Goal: Task Accomplishment & Management: Use online tool/utility

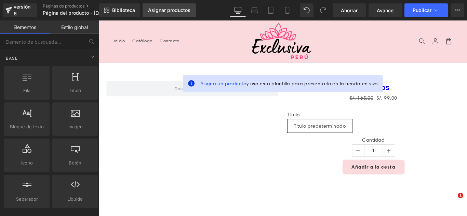
click at [174, 11] on font "Asignar productos" at bounding box center [169, 10] width 42 height 6
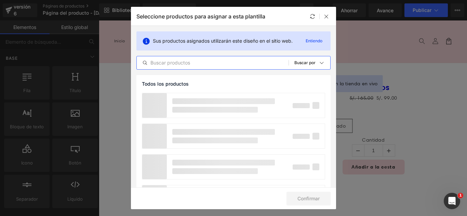
click at [228, 65] on input "text" at bounding box center [213, 63] width 152 height 8
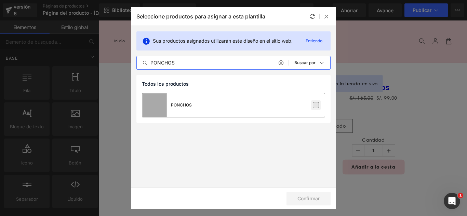
type input "PONCHOS"
click at [317, 104] on label at bounding box center [316, 105] width 6 height 6
click at [316, 105] on input "checkbox" at bounding box center [316, 105] width 0 height 0
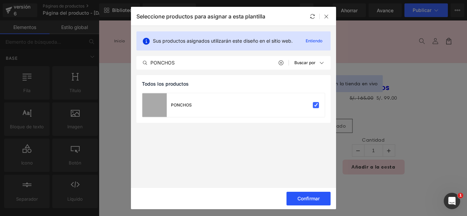
click at [319, 199] on font "Confirmar" at bounding box center [308, 199] width 22 height 6
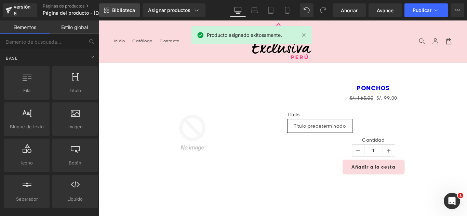
click at [126, 14] on link "Biblioteca" at bounding box center [119, 10] width 41 height 14
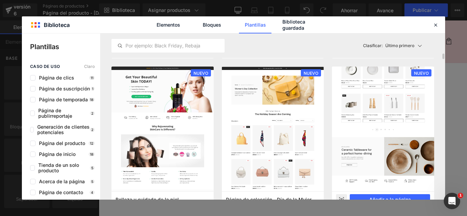
scroll to position [625, 0]
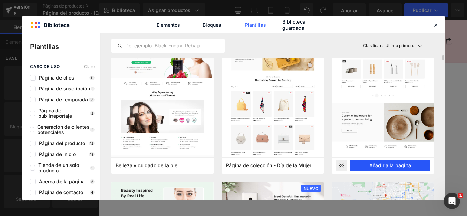
click at [410, 166] on font "Añadir a la página" at bounding box center [390, 166] width 42 height 6
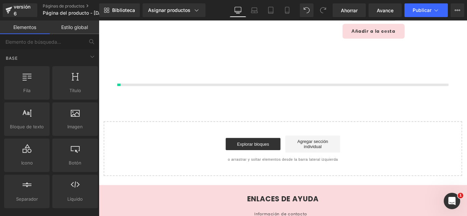
scroll to position [162, 0]
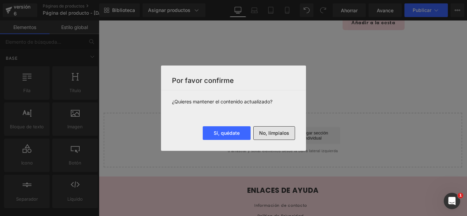
click at [286, 133] on font "No, límpialos" at bounding box center [274, 133] width 30 height 6
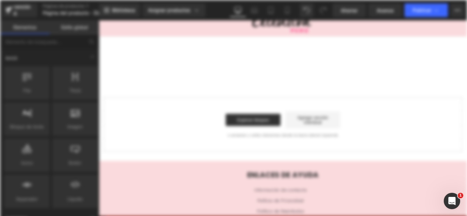
scroll to position [0, 0]
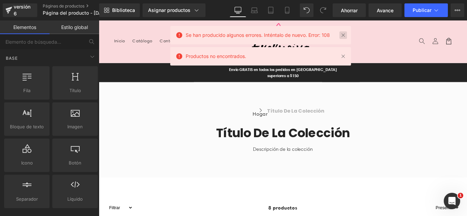
click at [344, 38] on link at bounding box center [343, 35] width 8 height 8
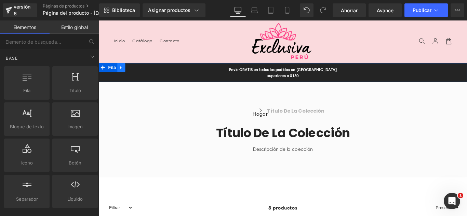
click at [123, 74] on icon at bounding box center [124, 73] width 5 height 5
click at [137, 73] on link at bounding box center [141, 73] width 9 height 10
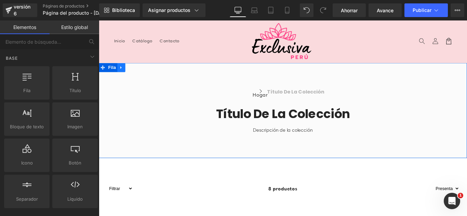
click at [123, 75] on icon at bounding box center [123, 73] width 1 height 3
click at [140, 74] on icon at bounding box center [141, 73] width 5 height 5
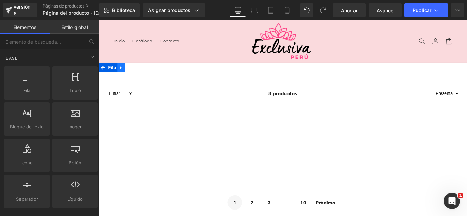
click at [123, 72] on icon at bounding box center [124, 73] width 5 height 5
click at [140, 74] on icon at bounding box center [141, 73] width 5 height 5
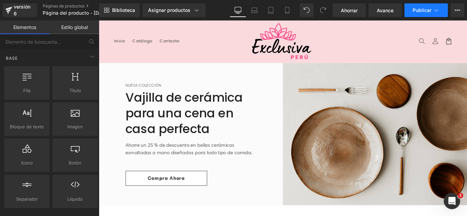
click at [436, 10] on icon at bounding box center [436, 10] width 7 height 7
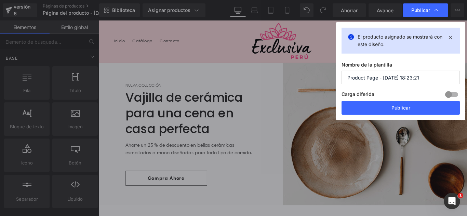
click at [421, 77] on input "Product Page - [DATE] 18:23:21" at bounding box center [400, 78] width 118 height 14
type input "B"
type input "b"
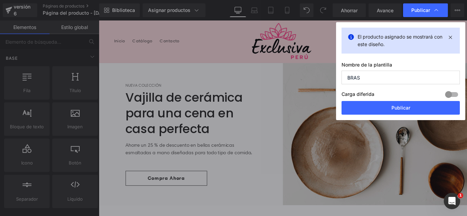
click at [391, 79] on input "BRAS" at bounding box center [400, 78] width 118 height 14
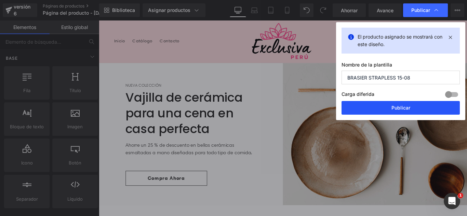
type input "BRASIER STRAPLESS 15-08"
click at [416, 107] on button "Publicar" at bounding box center [400, 108] width 118 height 14
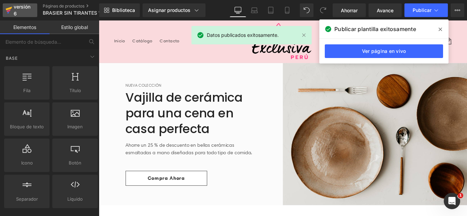
click at [18, 12] on div "versión 6" at bounding box center [22, 10] width 21 height 16
